Goal: Find specific page/section: Find specific page/section

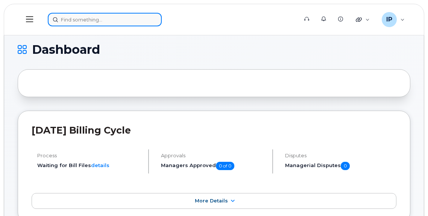
click at [104, 21] on input at bounding box center [105, 20] width 114 height 14
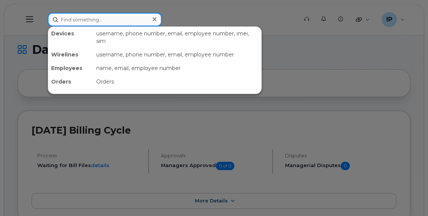
paste input "Itsstore2023$"
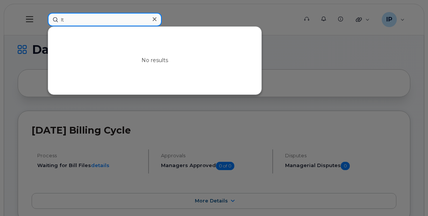
type input "I"
click at [71, 22] on input at bounding box center [105, 20] width 114 height 14
paste input "780.920.8410"
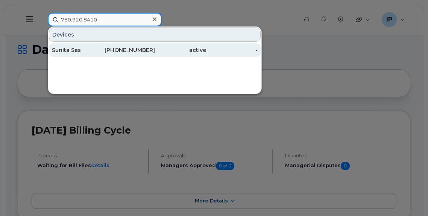
type input "780.920.8410"
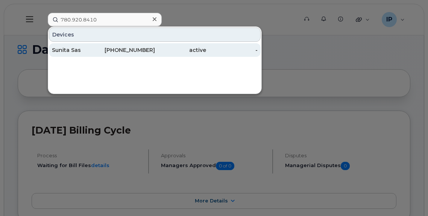
click at [120, 49] on div "780-920-8410" at bounding box center [129, 50] width 52 height 8
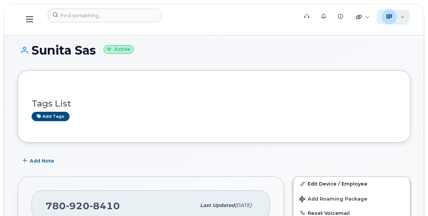
click at [402, 20] on div "IP [PERSON_NAME] Wireless Admin" at bounding box center [393, 16] width 33 height 15
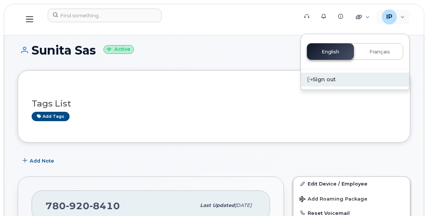
click at [324, 79] on div "Sign out" at bounding box center [355, 80] width 108 height 14
